Goal: Find specific page/section: Find specific page/section

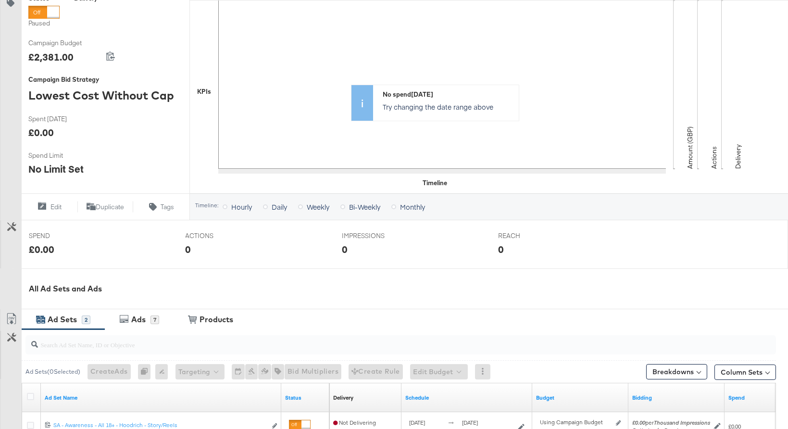
scroll to position [334, 0]
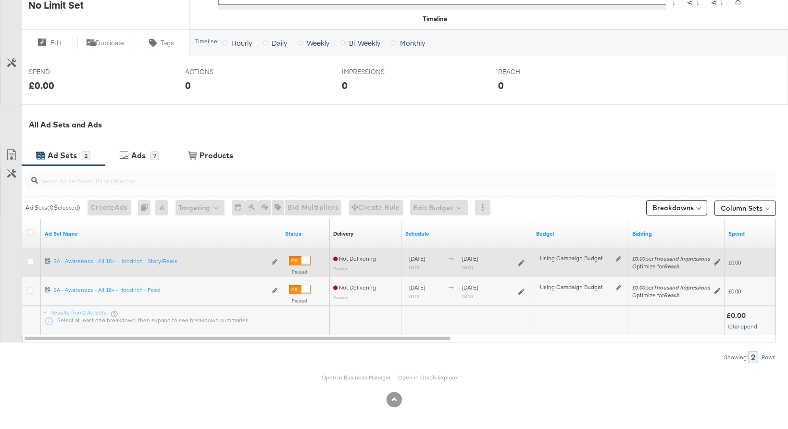
click at [299, 257] on div at bounding box center [300, 261] width 22 height 10
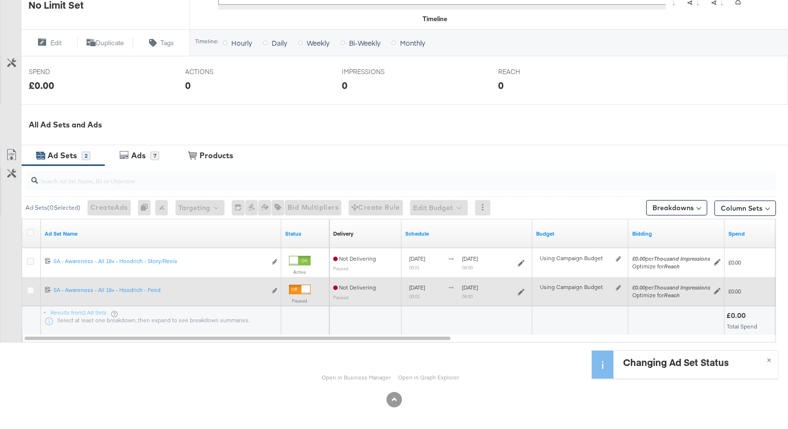
click at [301, 286] on div at bounding box center [305, 289] width 9 height 9
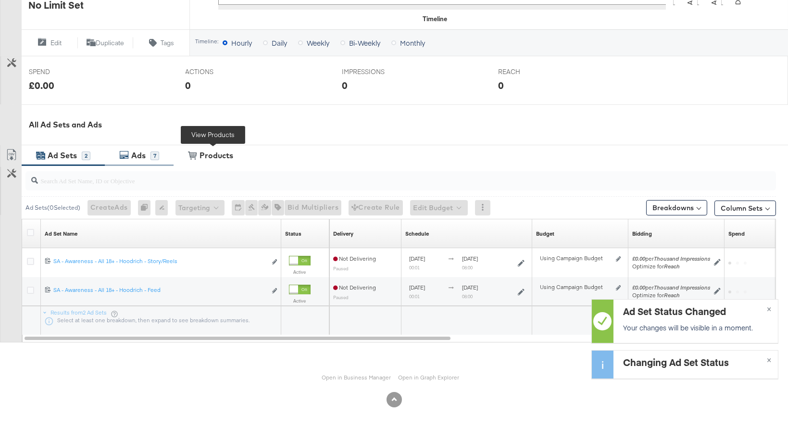
click at [153, 151] on div "7" at bounding box center [154, 155] width 9 height 9
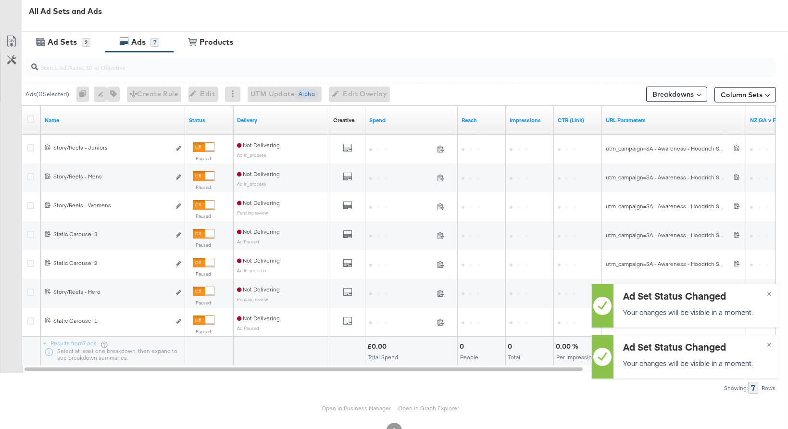
scroll to position [455, 0]
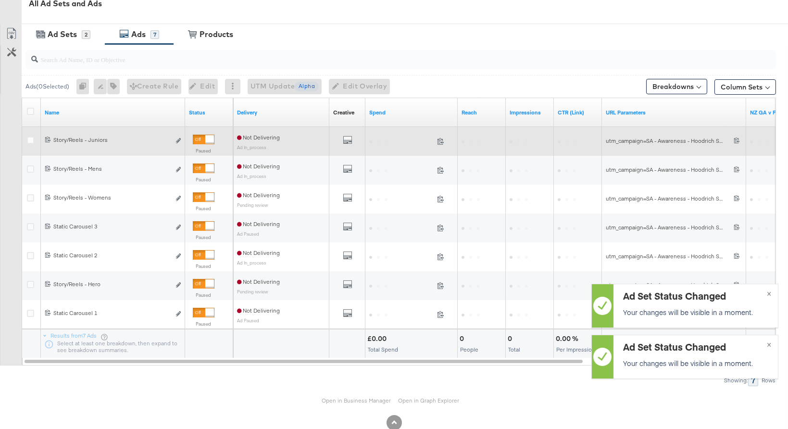
click at [201, 136] on div at bounding box center [204, 140] width 22 height 10
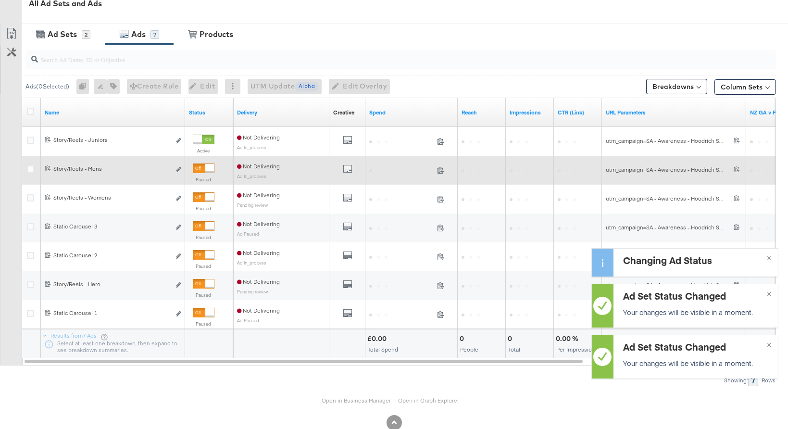
click at [207, 170] on div at bounding box center [209, 168] width 9 height 9
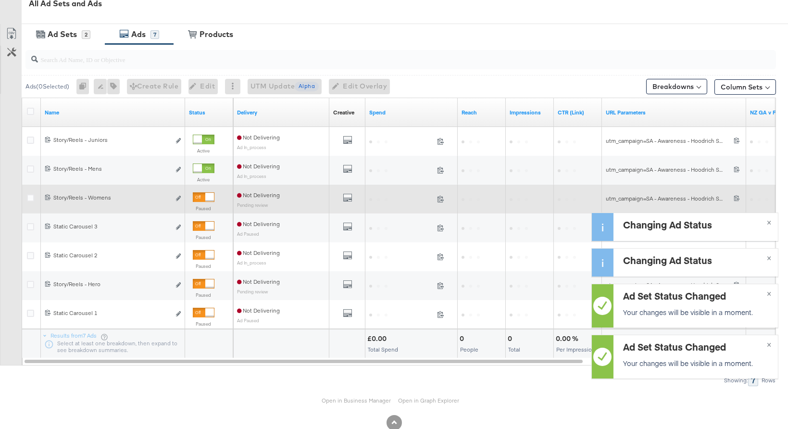
drag, startPoint x: 206, startPoint y: 196, endPoint x: 211, endPoint y: 207, distance: 11.4
click at [206, 196] on div at bounding box center [209, 197] width 9 height 9
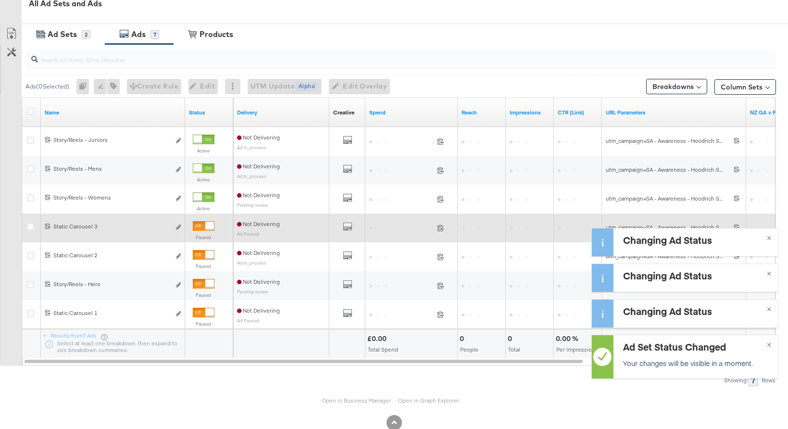
click at [209, 225] on div at bounding box center [209, 226] width 9 height 9
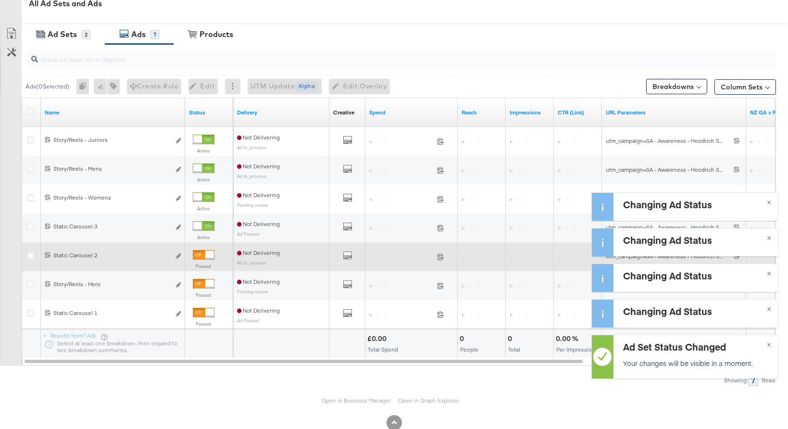
click at [211, 252] on div at bounding box center [209, 254] width 9 height 9
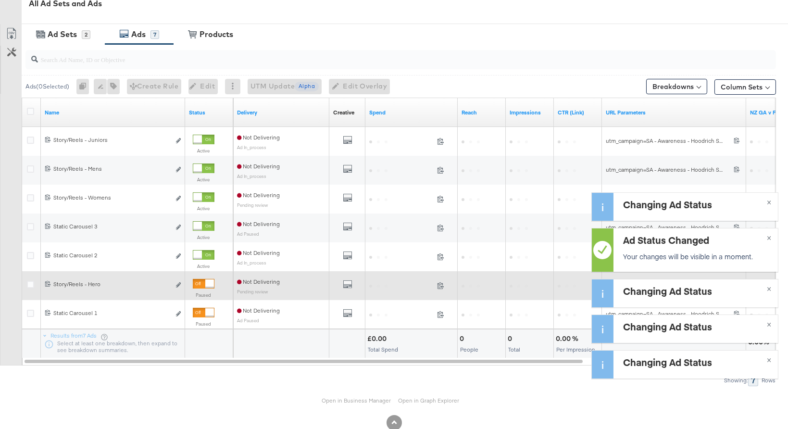
click at [208, 285] on div at bounding box center [209, 283] width 9 height 9
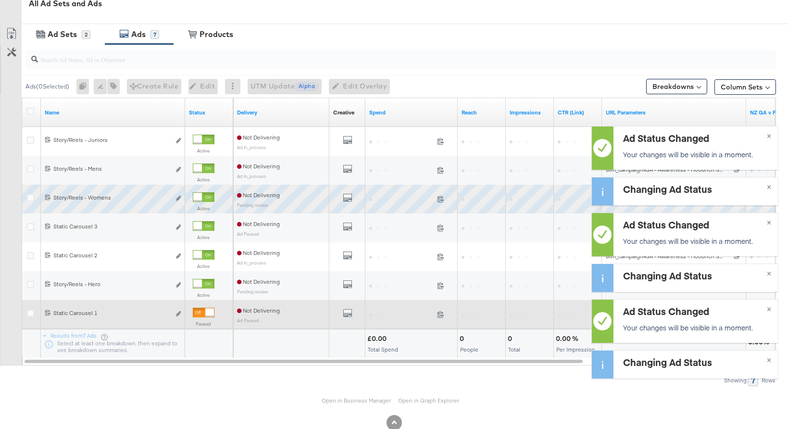
click at [204, 312] on div at bounding box center [204, 313] width 22 height 10
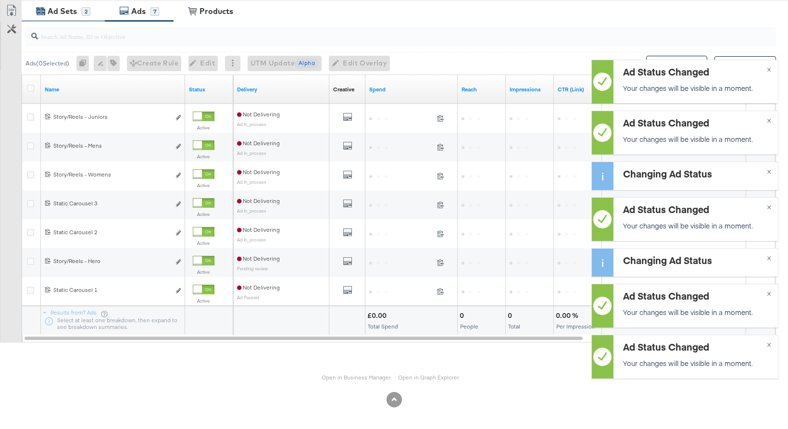
scroll to position [252, 0]
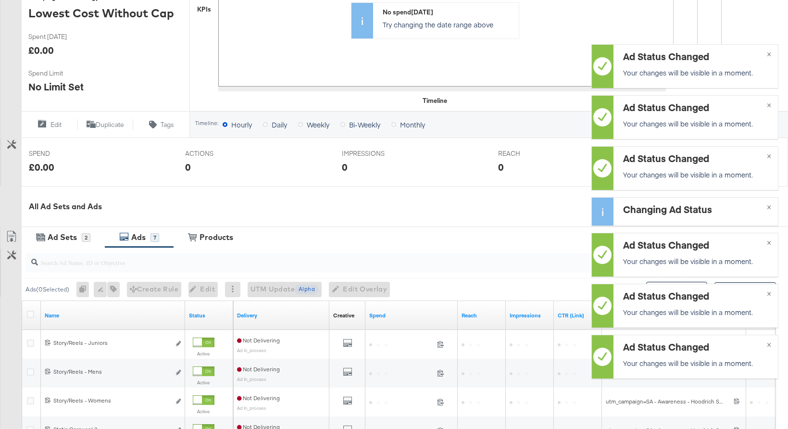
click at [75, 239] on div "Ad Sets" at bounding box center [62, 237] width 29 height 11
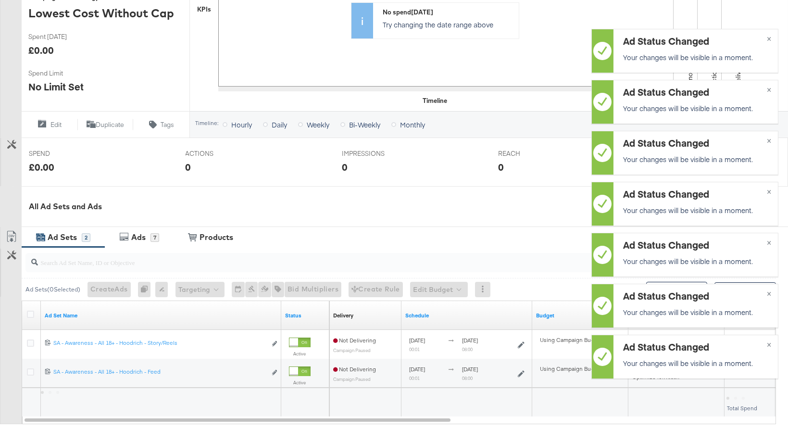
scroll to position [114, 0]
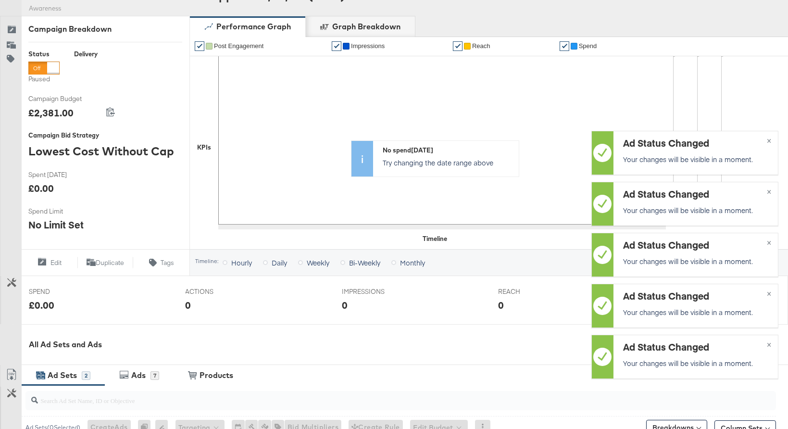
click at [44, 68] on div at bounding box center [43, 68] width 31 height 13
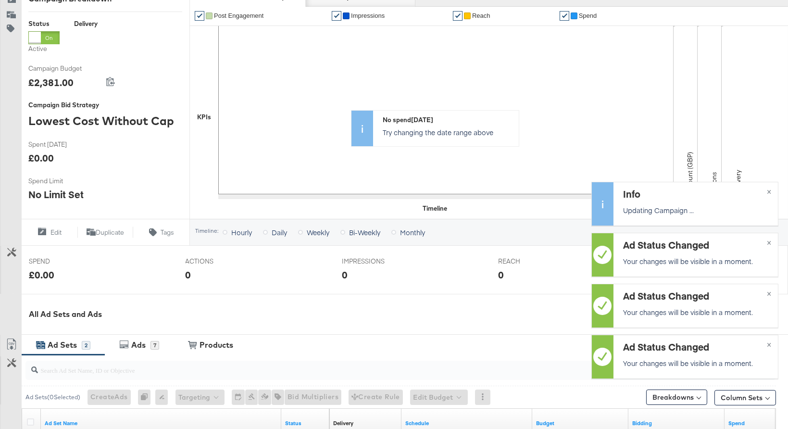
scroll to position [334, 0]
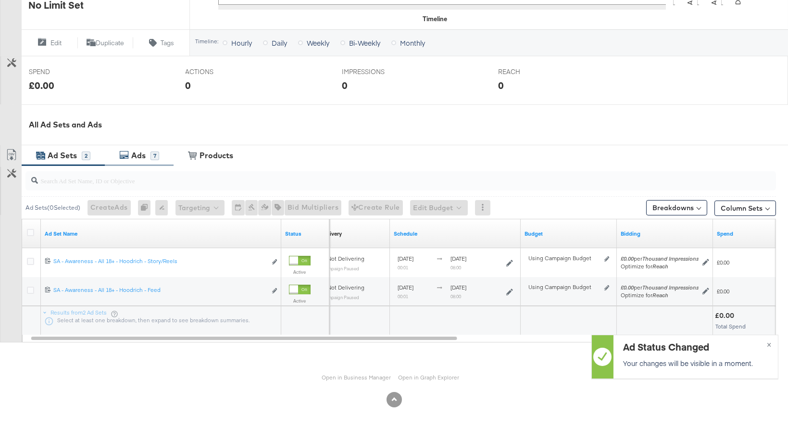
click at [127, 154] on icon at bounding box center [124, 155] width 10 height 10
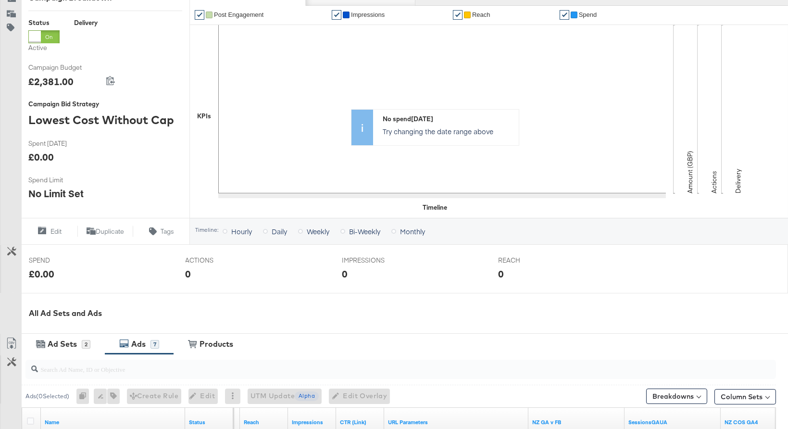
scroll to position [0, 0]
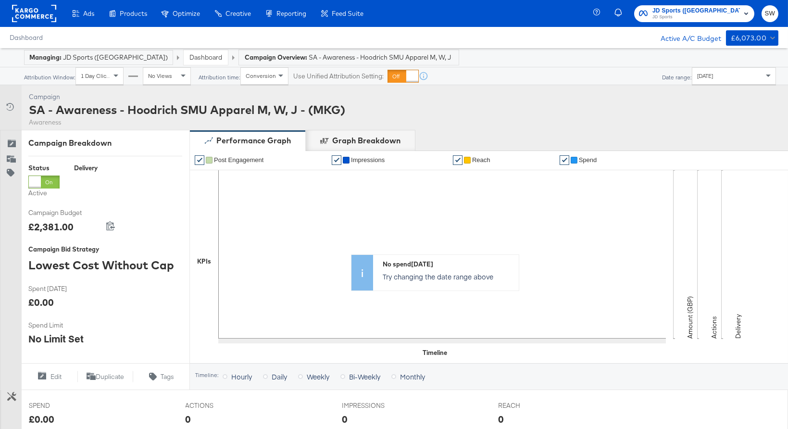
click at [189, 57] on link "Dashboard" at bounding box center [205, 57] width 33 height 9
